Goal: Task Accomplishment & Management: Use online tool/utility

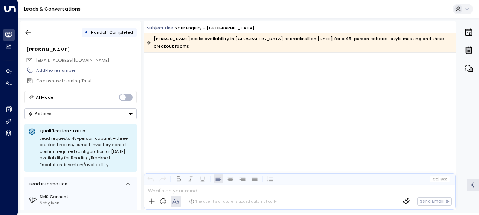
scroll to position [691, 0]
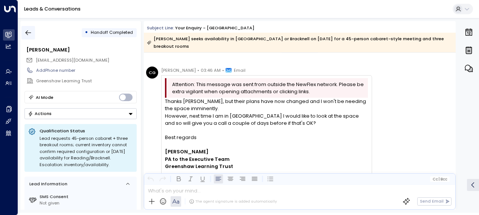
click at [32, 32] on icon "button" at bounding box center [28, 33] width 8 height 8
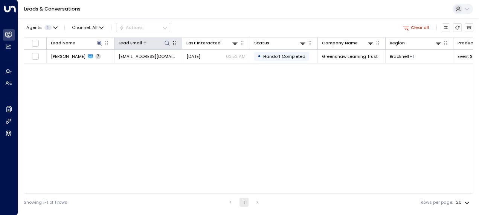
click at [168, 41] on icon at bounding box center [167, 43] width 5 height 5
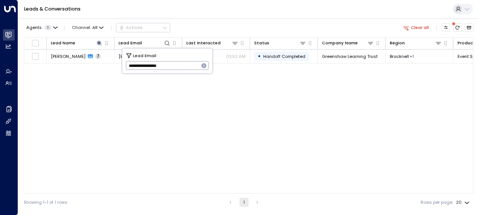
type input "**********"
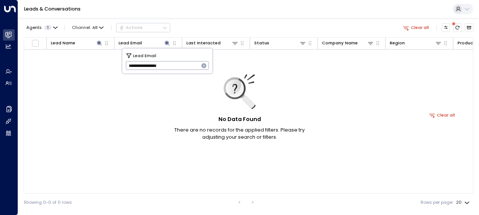
click at [205, 64] on icon "button" at bounding box center [203, 65] width 5 height 5
click at [160, 66] on input "text" at bounding box center [167, 66] width 83 height 12
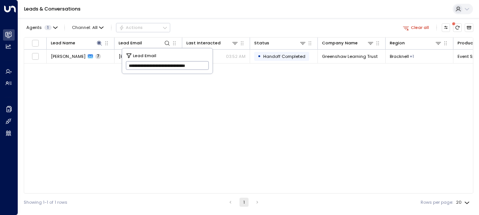
scroll to position [0, 12]
type input "**********"
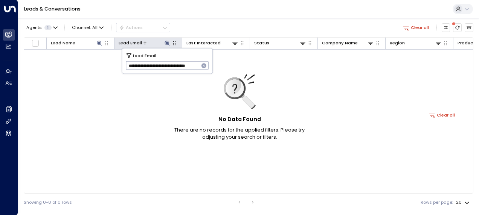
click at [160, 41] on div at bounding box center [156, 43] width 29 height 7
click at [167, 43] on icon at bounding box center [167, 43] width 5 height 5
click at [83, 47] on div at bounding box center [88, 43] width 27 height 7
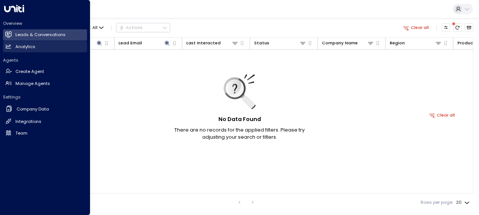
click at [32, 47] on h2 "Analytics" at bounding box center [25, 47] width 20 height 6
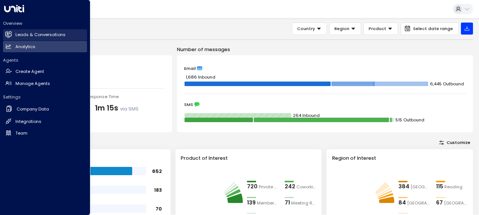
click at [44, 34] on h2 "Leads & Conversations" at bounding box center [40, 35] width 50 height 6
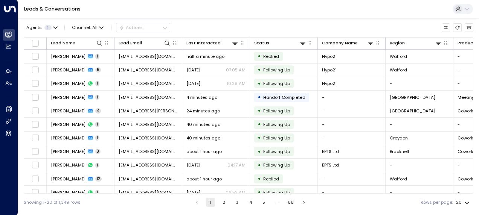
click at [219, 28] on div "Agents 1 Channel: All Actions" at bounding box center [249, 27] width 450 height 13
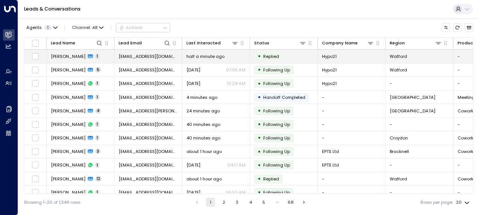
click at [286, 58] on td "• Replied" at bounding box center [284, 56] width 68 height 13
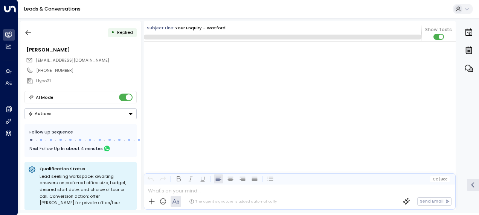
scroll to position [345, 0]
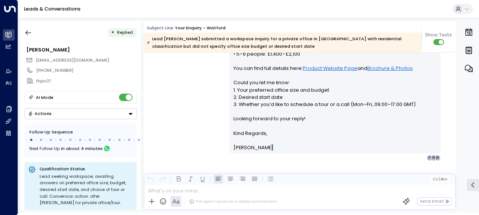
drag, startPoint x: 453, startPoint y: 166, endPoint x: 452, endPoint y: 152, distance: 14.1
click at [452, 152] on div "[PERSON_NAME] • 05:15 AM • Email Hi [PERSON_NAME], Thank you for your interest …" at bounding box center [300, 94] width 312 height 255
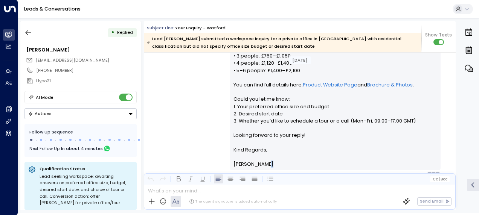
scroll to position [317, 0]
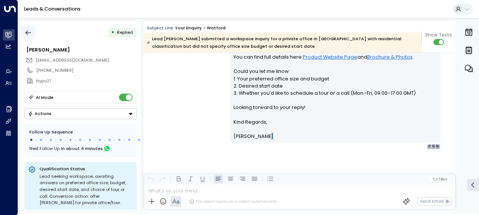
click at [28, 32] on icon "button" at bounding box center [29, 33] width 6 height 5
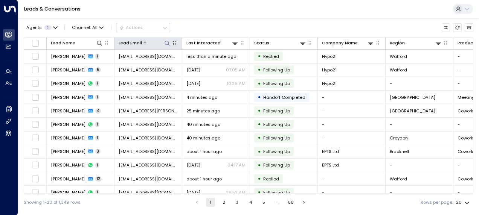
click at [167, 43] on icon at bounding box center [167, 43] width 6 height 6
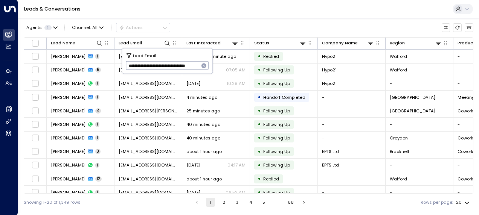
scroll to position [0, 12]
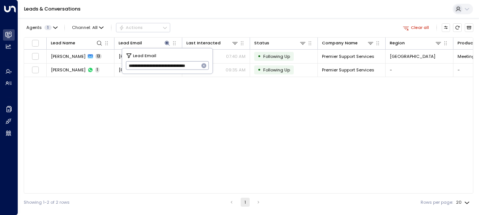
type input "**********"
